Goal: Find specific page/section: Find specific page/section

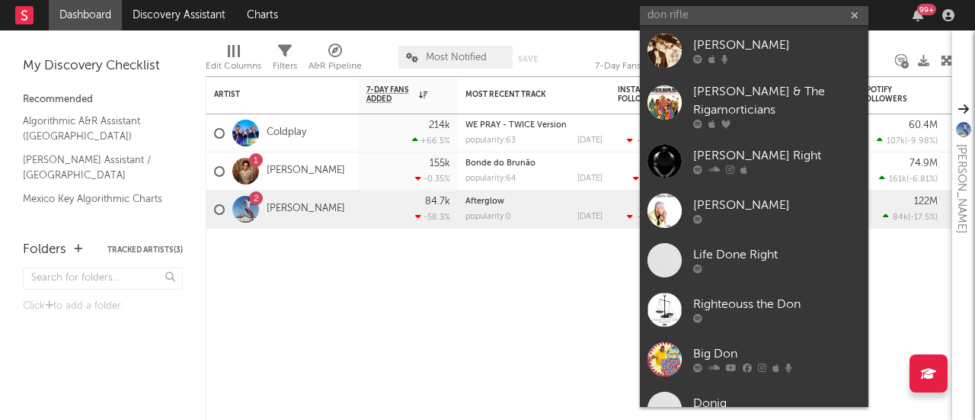
type input "don rifle"
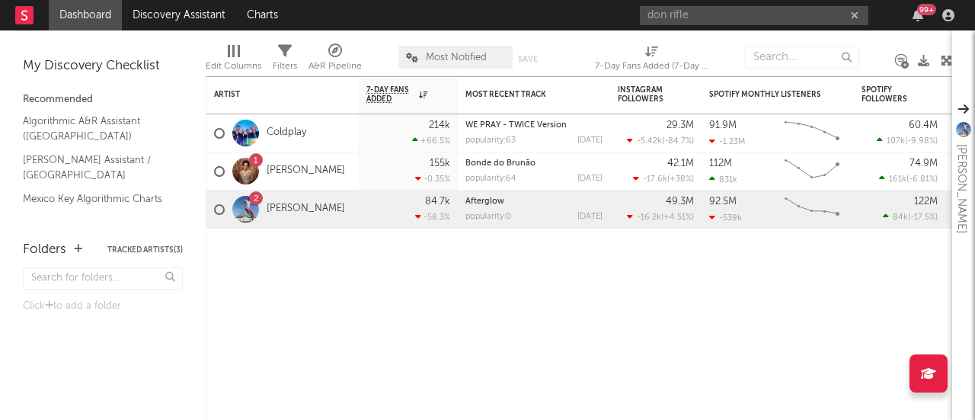
drag, startPoint x: 733, startPoint y: 10, endPoint x: 580, endPoint y: 8, distance: 152.3
click at [580, 8] on nav "Dashboard Discovery Assistant Charts don rifle 99 +" at bounding box center [487, 15] width 975 height 30
type input "Don Rifle"
drag, startPoint x: 633, startPoint y: 269, endPoint x: 911, endPoint y: 191, distance: 288.6
click at [634, 269] on div at bounding box center [655, 251] width 91 height 46
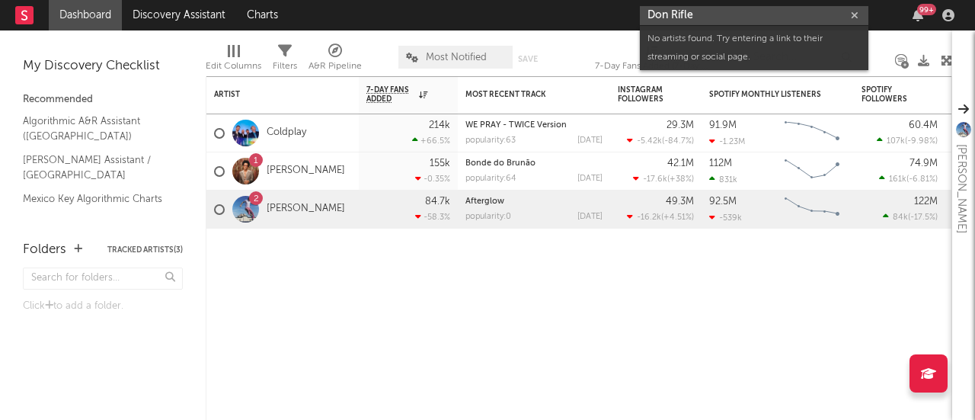
click at [717, 21] on input "Don Rifle" at bounding box center [754, 15] width 228 height 19
drag, startPoint x: 717, startPoint y: 21, endPoint x: 662, endPoint y: 15, distance: 55.8
click at [662, 15] on input "Don Rifle" at bounding box center [754, 15] width 228 height 19
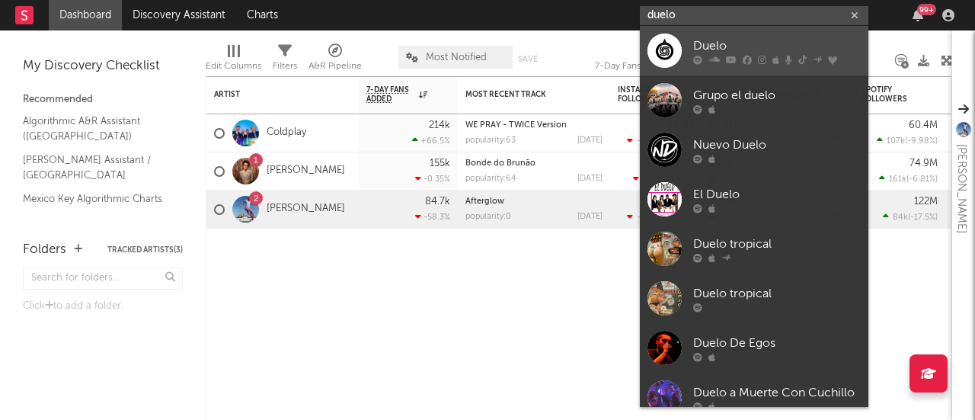
type input "duelo"
click at [742, 39] on div "Duelo" at bounding box center [777, 46] width 168 height 18
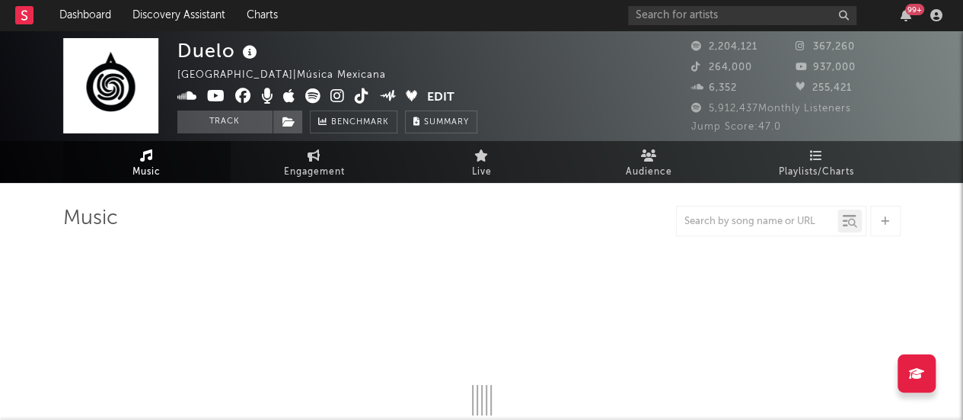
select select "6m"
